Goal: Transaction & Acquisition: Download file/media

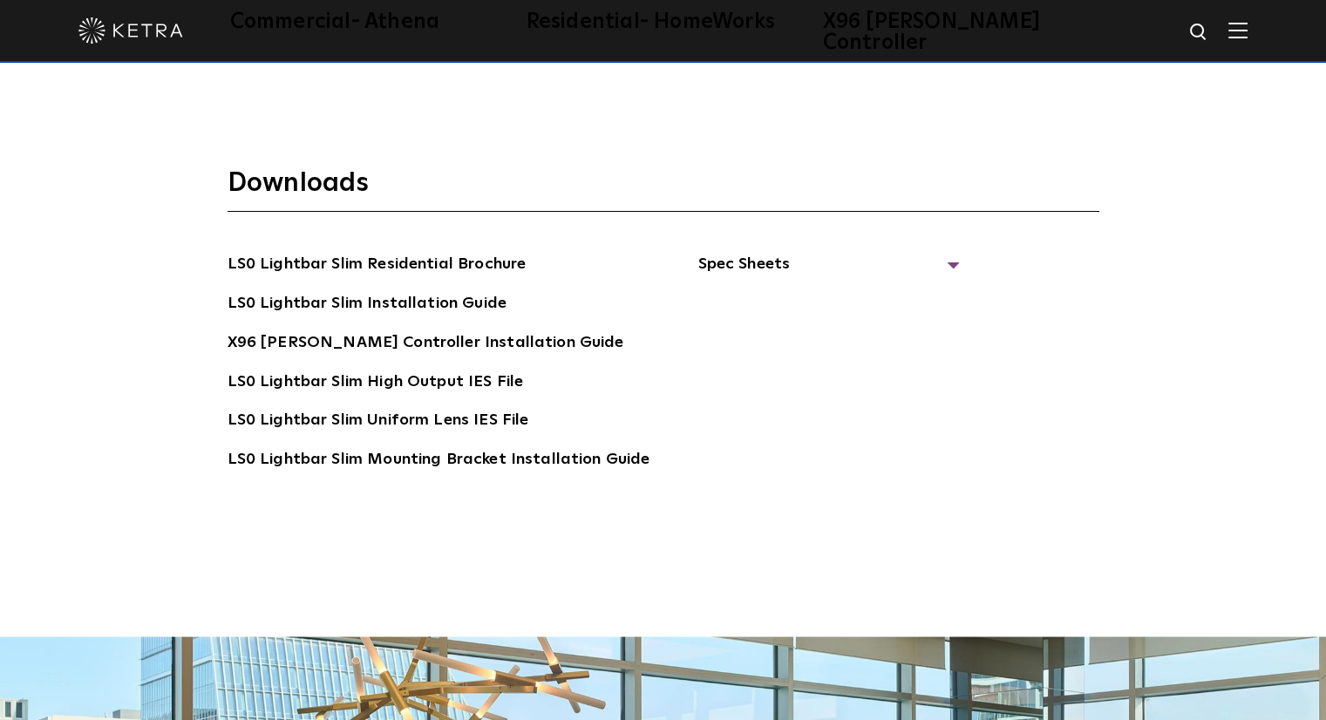
scroll to position [3314, 0]
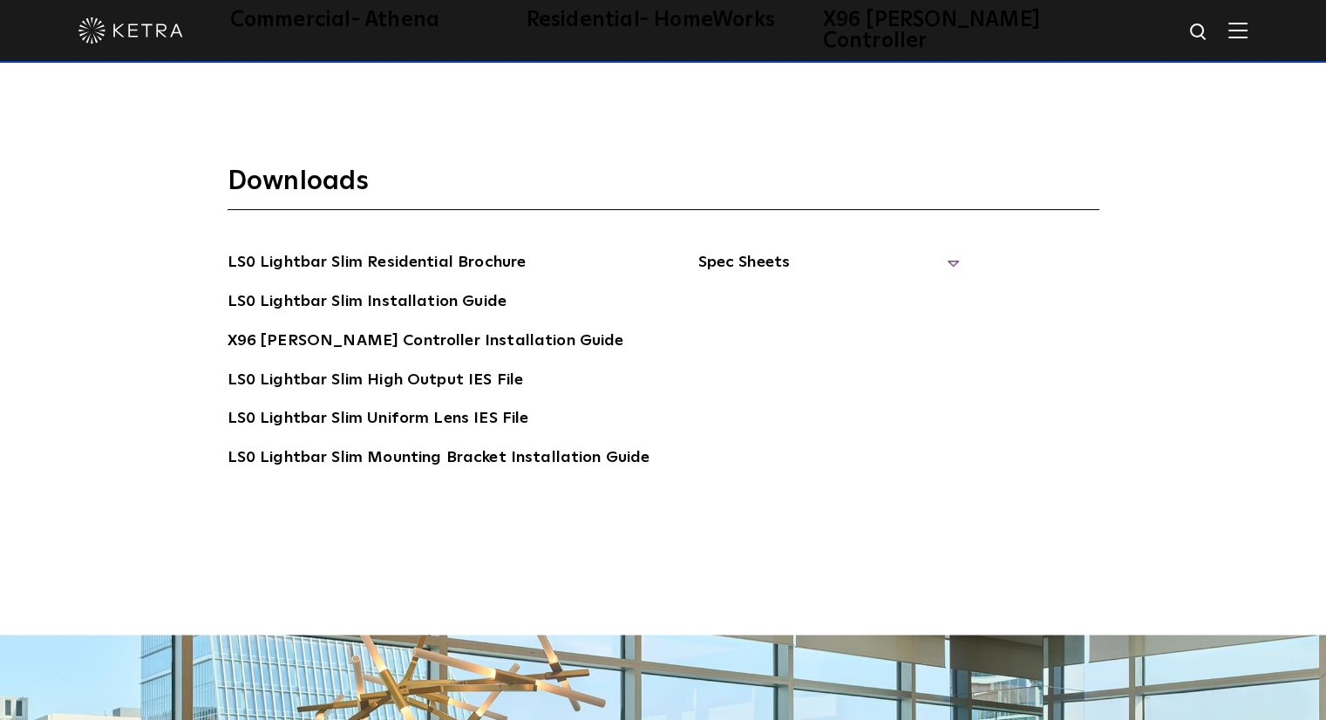
click at [737, 250] on span "Spec Sheets" at bounding box center [829, 269] width 262 height 38
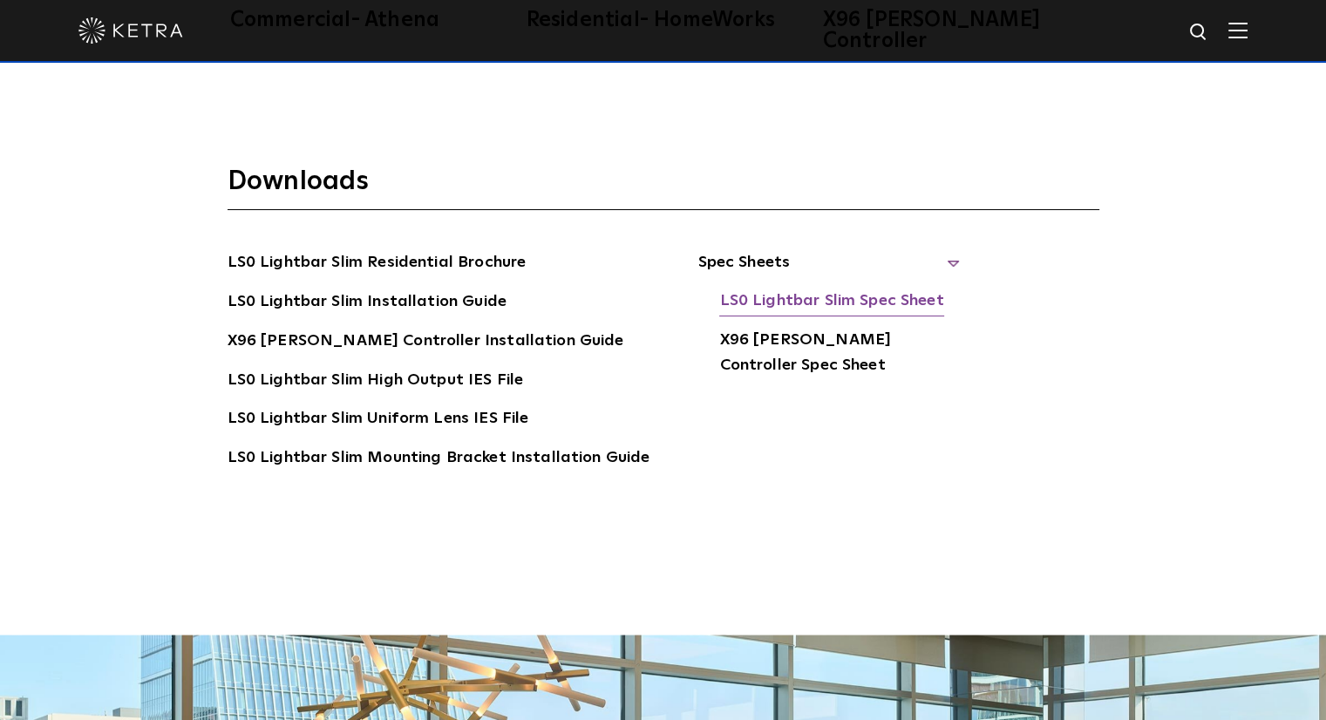
click at [908, 289] on link "LS0 Lightbar Slim Spec Sheet" at bounding box center [831, 303] width 224 height 28
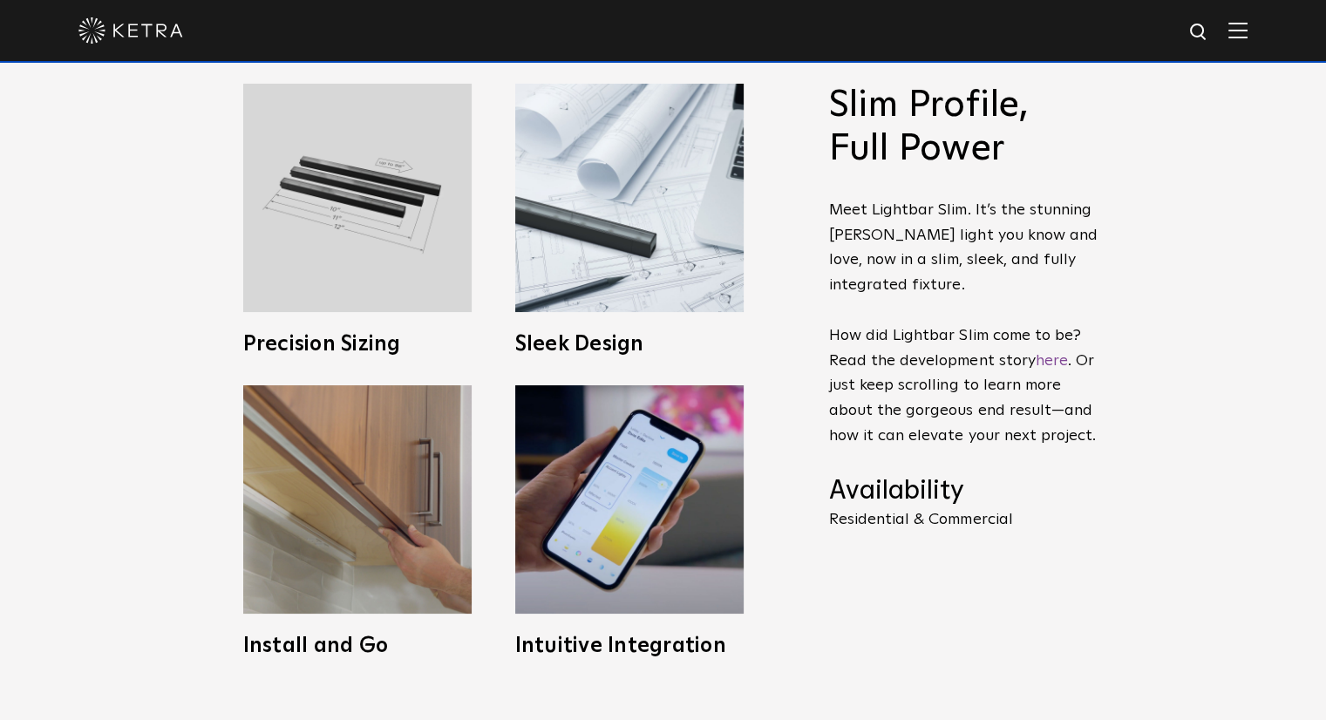
scroll to position [610, 0]
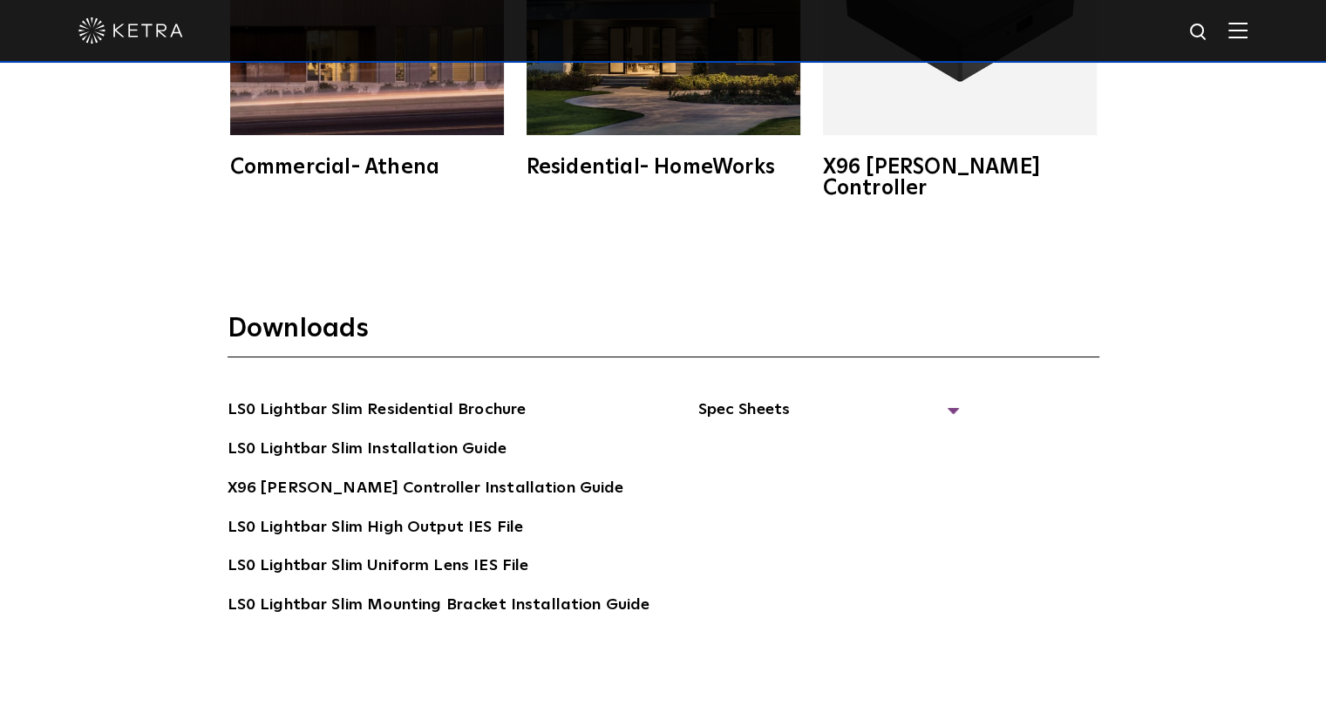
scroll to position [3189, 0]
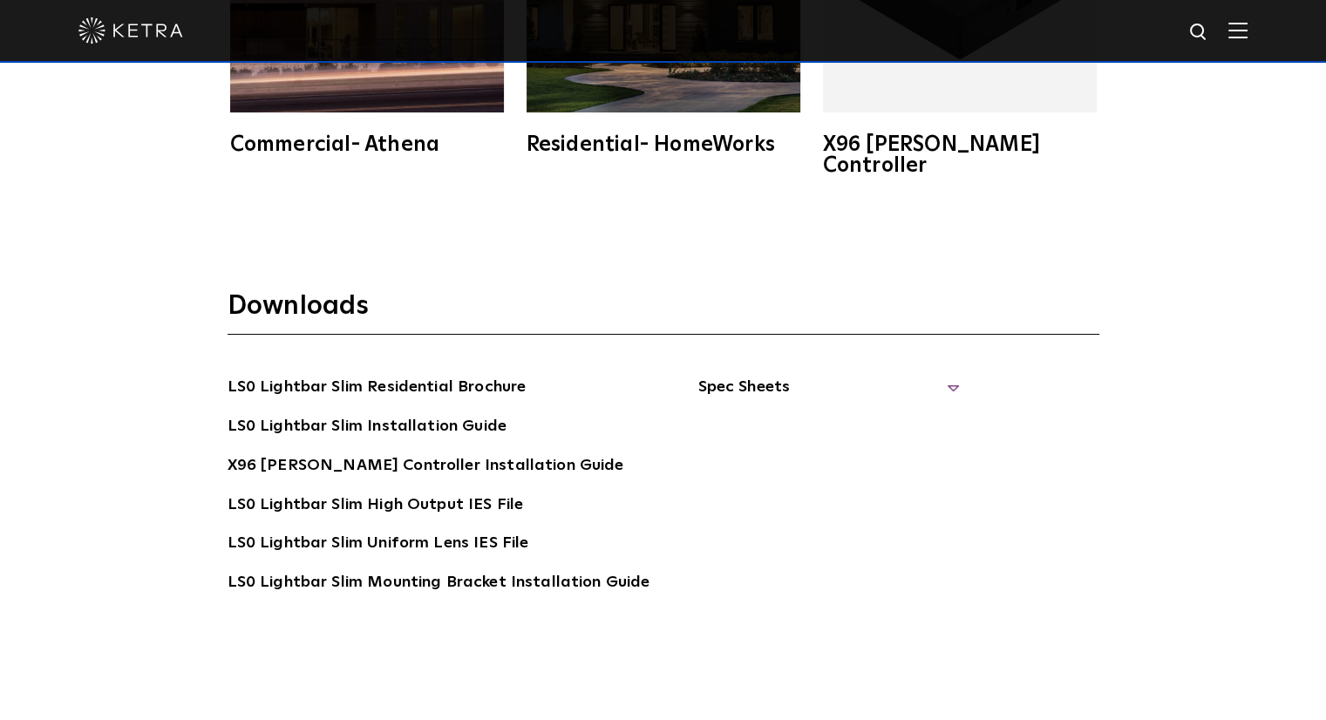
click at [746, 375] on span "Spec Sheets" at bounding box center [829, 394] width 262 height 38
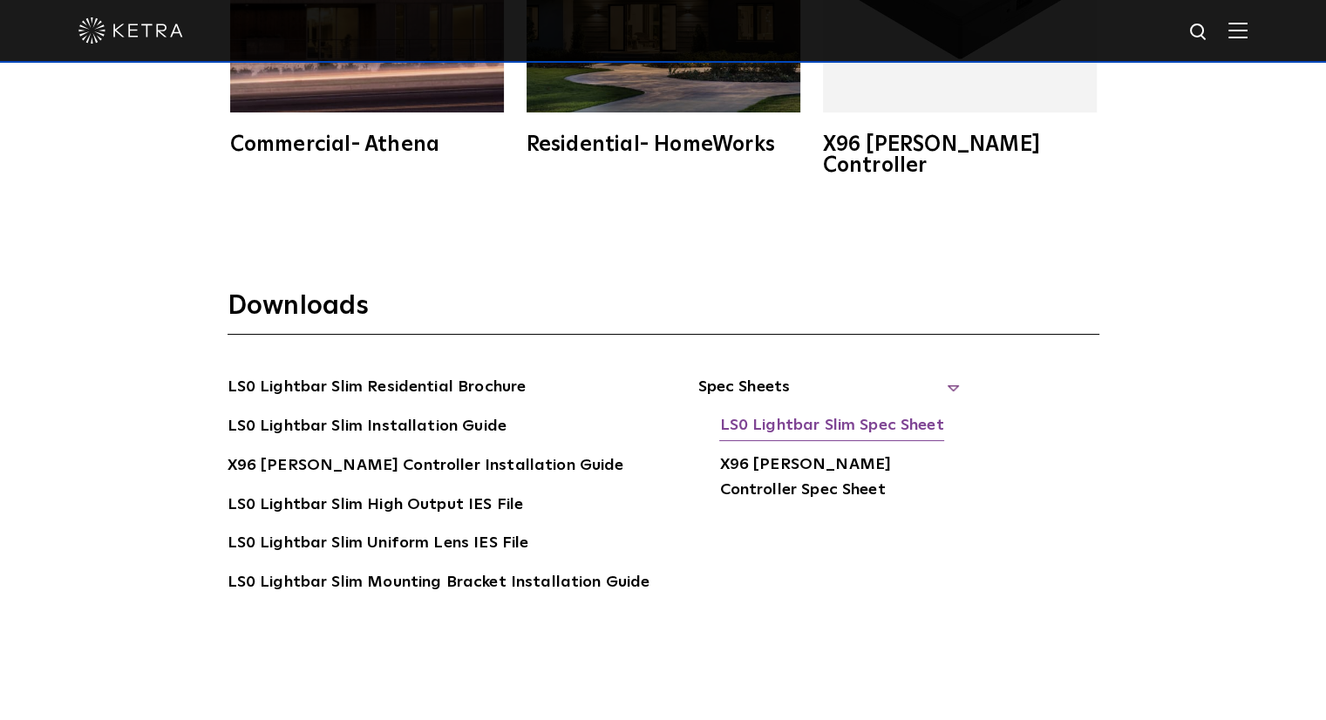
click at [814, 413] on link "LS0 Lightbar Slim Spec Sheet" at bounding box center [831, 427] width 224 height 28
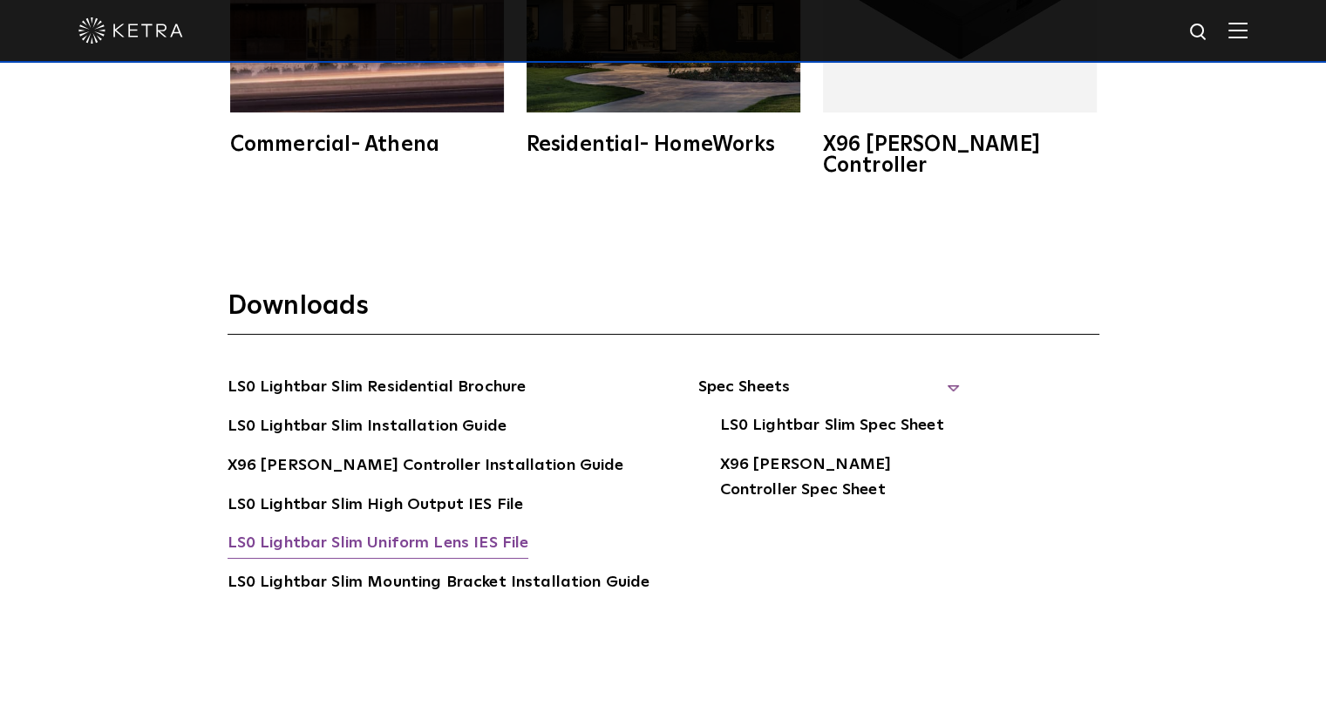
click at [460, 531] on link "LS0 Lightbar Slim Uniform Lens IES File" at bounding box center [379, 545] width 302 height 28
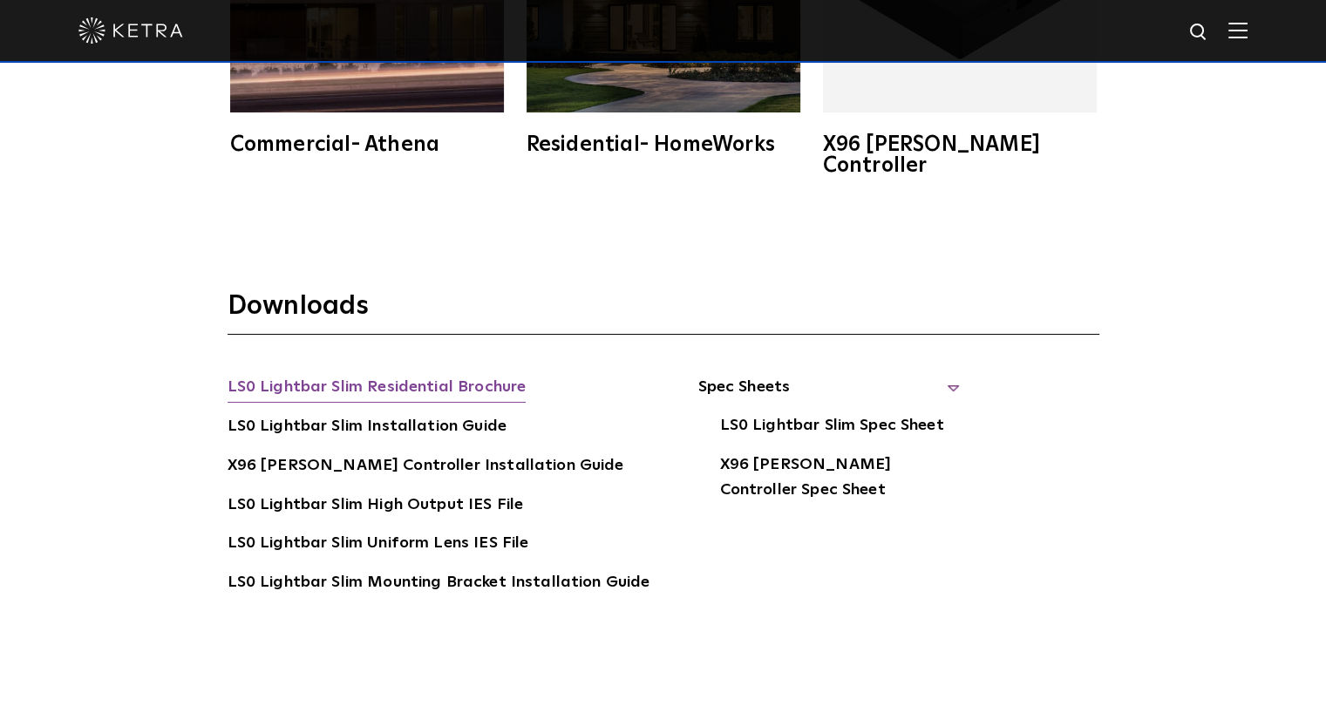
click at [467, 375] on link "LS0 Lightbar Slim Residential Brochure" at bounding box center [377, 389] width 299 height 28
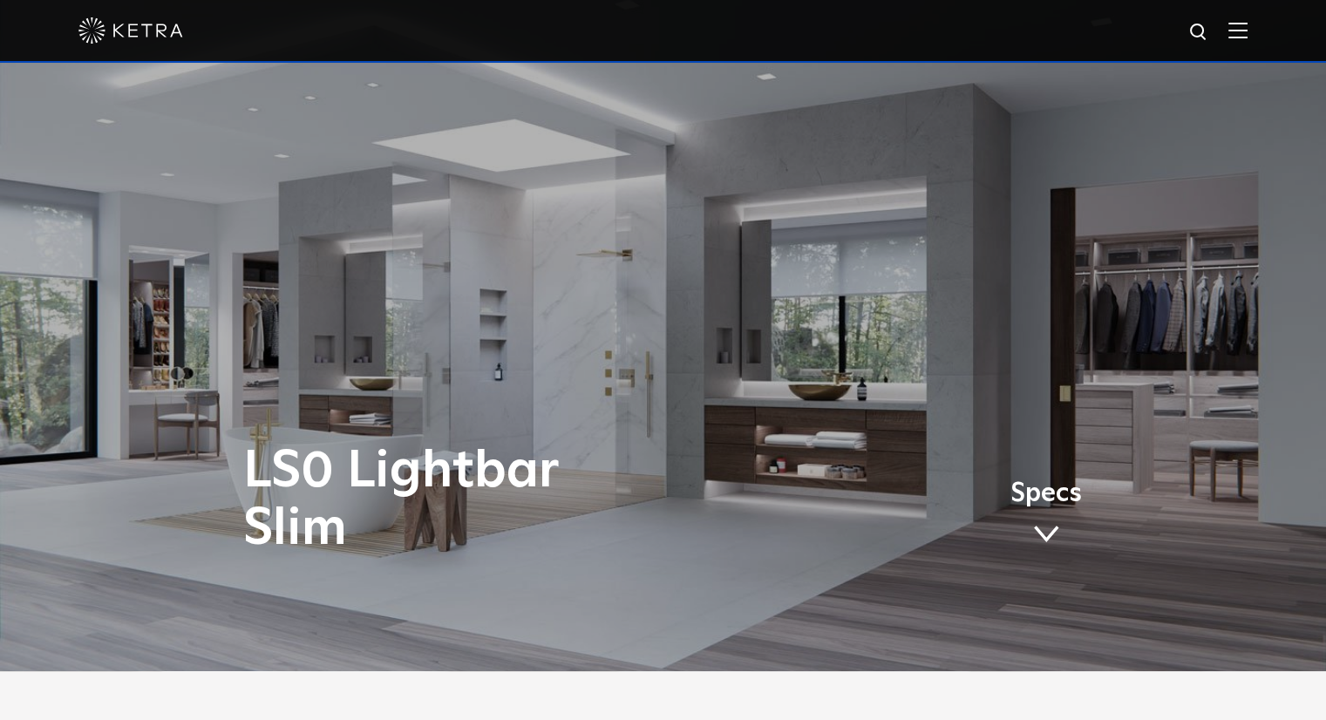
scroll to position [0, 0]
